Goal: Information Seeking & Learning: Learn about a topic

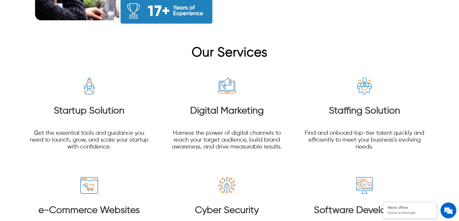
scroll to position [653, 0]
click at [112, 106] on link "Startup Solution" at bounding box center [89, 111] width 70 height 10
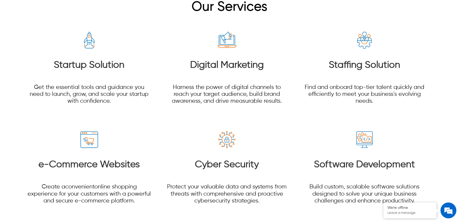
scroll to position [772, 0]
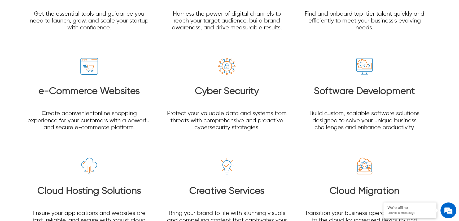
drag, startPoint x: 233, startPoint y: 74, endPoint x: 221, endPoint y: 82, distance: 13.9
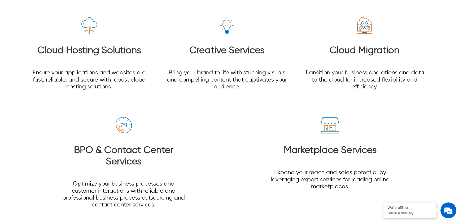
scroll to position [965, 0]
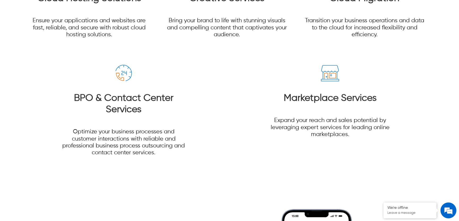
drag, startPoint x: 134, startPoint y: 80, endPoint x: 127, endPoint y: 91, distance: 13.7
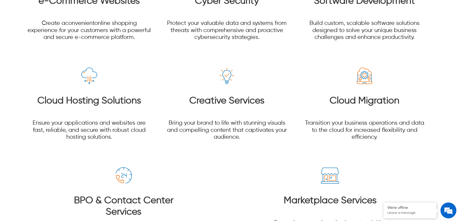
scroll to position [796, 0]
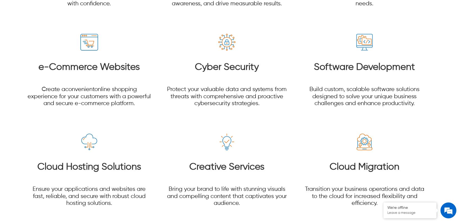
click at [91, 162] on link "Cloud Hosting Solutions" at bounding box center [89, 167] width 104 height 10
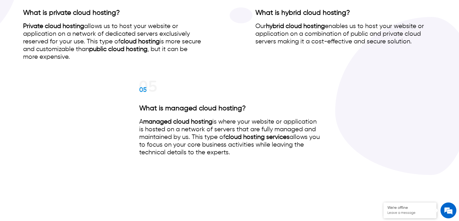
scroll to position [2937, 0]
